Goal: Consume media (video, audio): Consume media (video, audio)

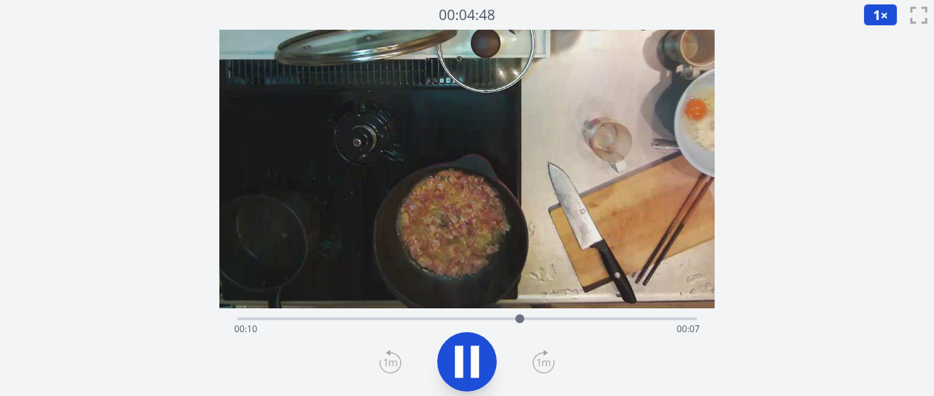
click at [463, 355] on icon at bounding box center [467, 362] width 42 height 42
click at [237, 317] on div "経過時間: 00:10 残り時間: 00:07" at bounding box center [466, 329] width 465 height 24
click at [474, 360] on icon at bounding box center [467, 361] width 25 height 31
click at [474, 359] on icon at bounding box center [475, 362] width 8 height 32
click at [474, 316] on div "経過時間: 00:13 残り時間: 00:05" at bounding box center [466, 317] width 459 height 18
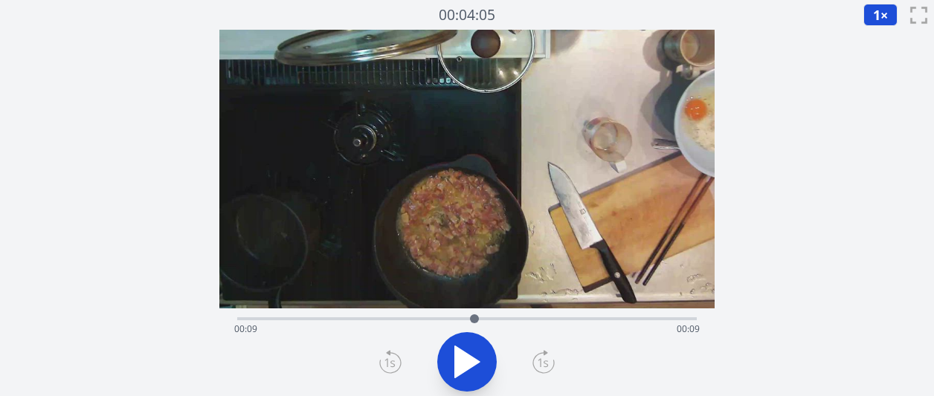
click at [239, 319] on div "経過時間: 00:09 残り時間: 00:09" at bounding box center [466, 329] width 465 height 24
click at [289, 320] on div "経過時間: 00:00 残り時間: 00:18" at bounding box center [466, 329] width 465 height 24
click at [311, 317] on div "経過時間: 00:01 残り時間: 00:16" at bounding box center [466, 329] width 465 height 24
click at [321, 317] on div at bounding box center [321, 319] width 22 height 22
click at [352, 317] on div "経過時間: 00:03 残り時間: 00:15" at bounding box center [466, 329] width 465 height 24
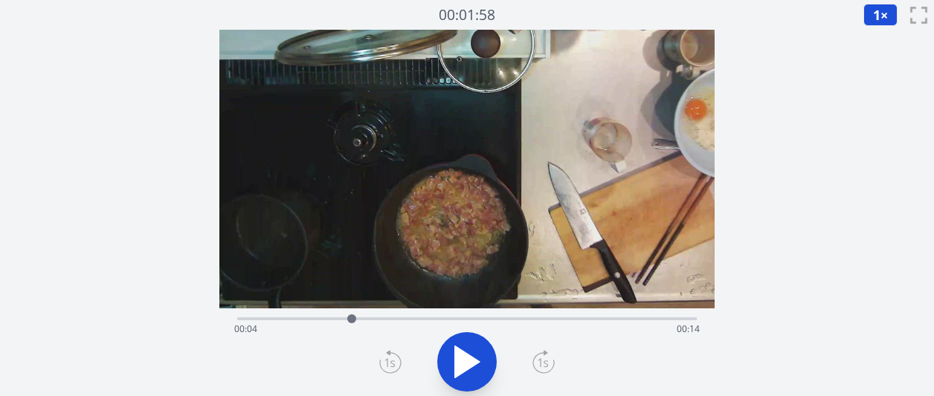
click at [378, 317] on div "経過時間: 00:04 残り時間: 00:14" at bounding box center [466, 317] width 459 height 18
click at [403, 317] on div "経過時間: 00:05 残り時間: 00:13" at bounding box center [466, 329] width 465 height 24
click at [466, 315] on div "経過時間: 00:06 残り時間: 00:12" at bounding box center [466, 317] width 459 height 18
click at [482, 318] on div "経過時間: 00:08 残り時間: 00:09" at bounding box center [466, 329] width 465 height 24
click at [478, 318] on div at bounding box center [482, 318] width 9 height 9
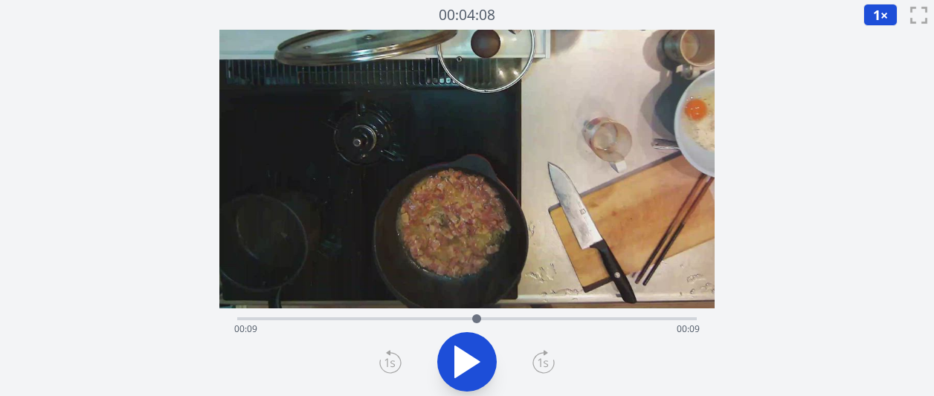
click at [471, 319] on div at bounding box center [476, 319] width 22 height 22
click at [474, 351] on icon at bounding box center [467, 362] width 42 height 42
click at [474, 351] on icon at bounding box center [475, 362] width 8 height 32
click at [445, 316] on div "経過時間: 00:09 残り時間: 00:08" at bounding box center [466, 317] width 459 height 18
click at [240, 318] on div "経過時間: 00:07 残り時間: 00:10" at bounding box center [466, 329] width 465 height 24
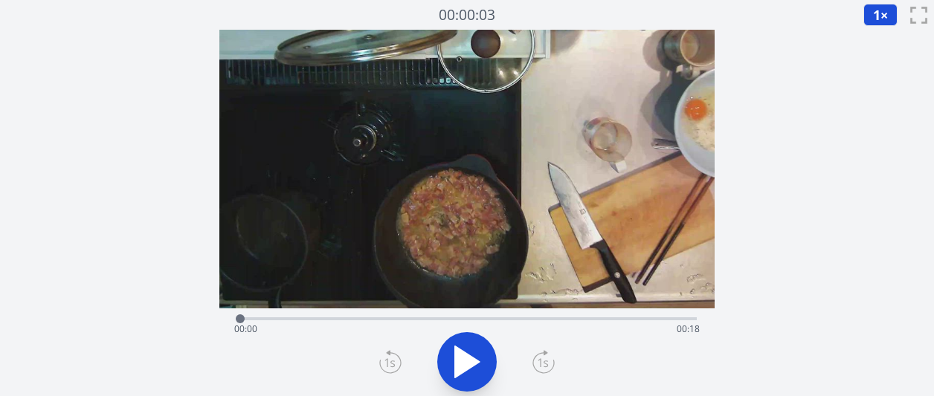
click at [264, 316] on div "経過時間: 00:00 残り時間: 00:18" at bounding box center [466, 317] width 459 height 18
click at [274, 313] on div at bounding box center [264, 319] width 22 height 22
click at [288, 313] on div "経過時間: 00:01 残り時間: 00:17" at bounding box center [466, 317] width 459 height 18
click at [294, 314] on div at bounding box center [288, 319] width 22 height 22
click at [305, 314] on div at bounding box center [305, 319] width 22 height 22
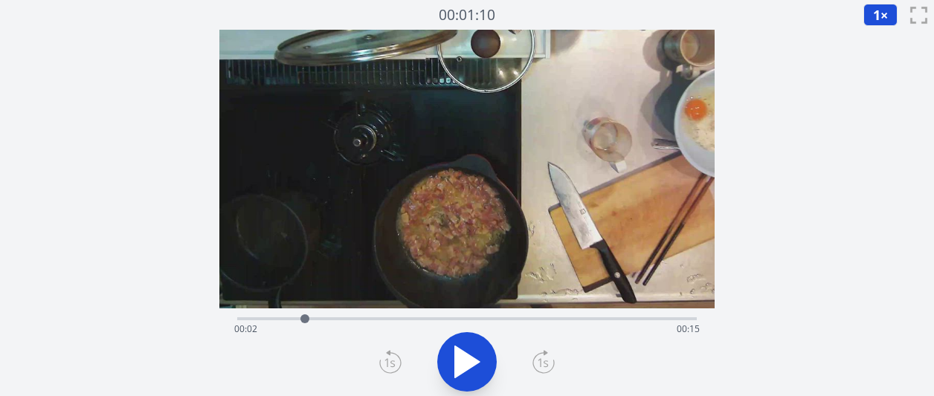
click at [325, 314] on div "経過時間: 00:02 残り時間: 00:15" at bounding box center [466, 317] width 459 height 18
click at [455, 350] on icon at bounding box center [467, 361] width 25 height 31
click at [462, 343] on icon at bounding box center [467, 362] width 42 height 42
click at [409, 316] on div "経過時間: 00:05 残り時間: 00:12" at bounding box center [466, 317] width 459 height 18
click at [422, 314] on div "経過時間: 00:06 残り時間: 00:11" at bounding box center [466, 317] width 459 height 18
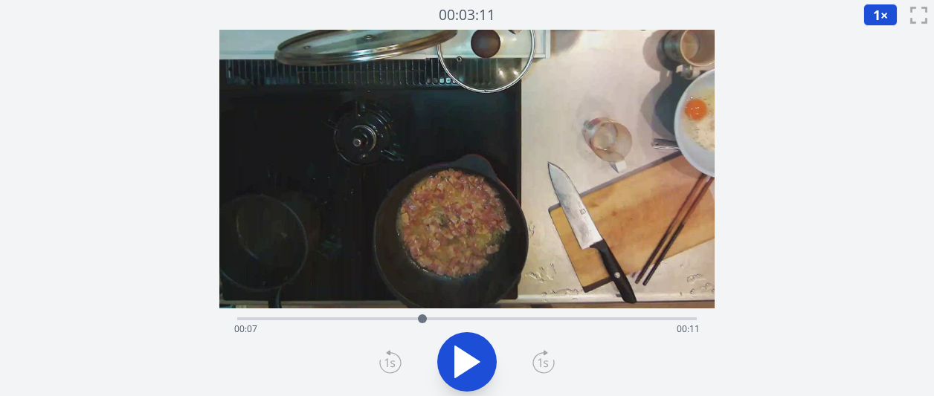
click at [428, 315] on div at bounding box center [422, 319] width 22 height 22
click at [433, 316] on div at bounding box center [428, 319] width 22 height 22
click at [471, 317] on div "経過時間: 00:07 残り時間: 00:11" at bounding box center [466, 329] width 465 height 24
click at [474, 314] on div at bounding box center [470, 319] width 22 height 22
click at [479, 317] on div at bounding box center [479, 319] width 22 height 22
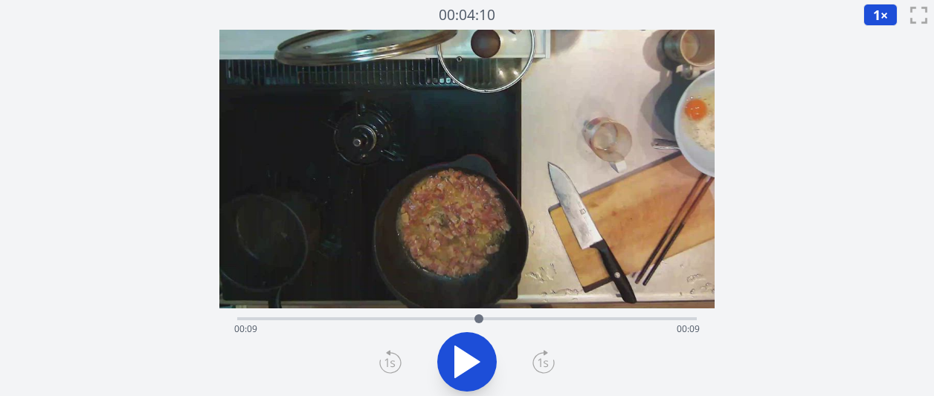
click at [473, 318] on div at bounding box center [479, 319] width 22 height 22
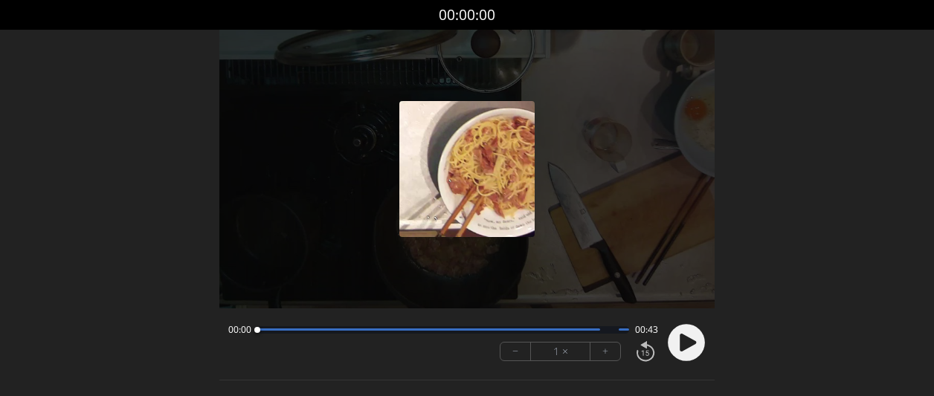
click at [682, 338] on icon at bounding box center [687, 343] width 16 height 18
click at [604, 349] on font "+" at bounding box center [605, 351] width 6 height 17
click at [604, 348] on font "+" at bounding box center [605, 351] width 6 height 17
